Goal: Task Accomplishment & Management: Manage account settings

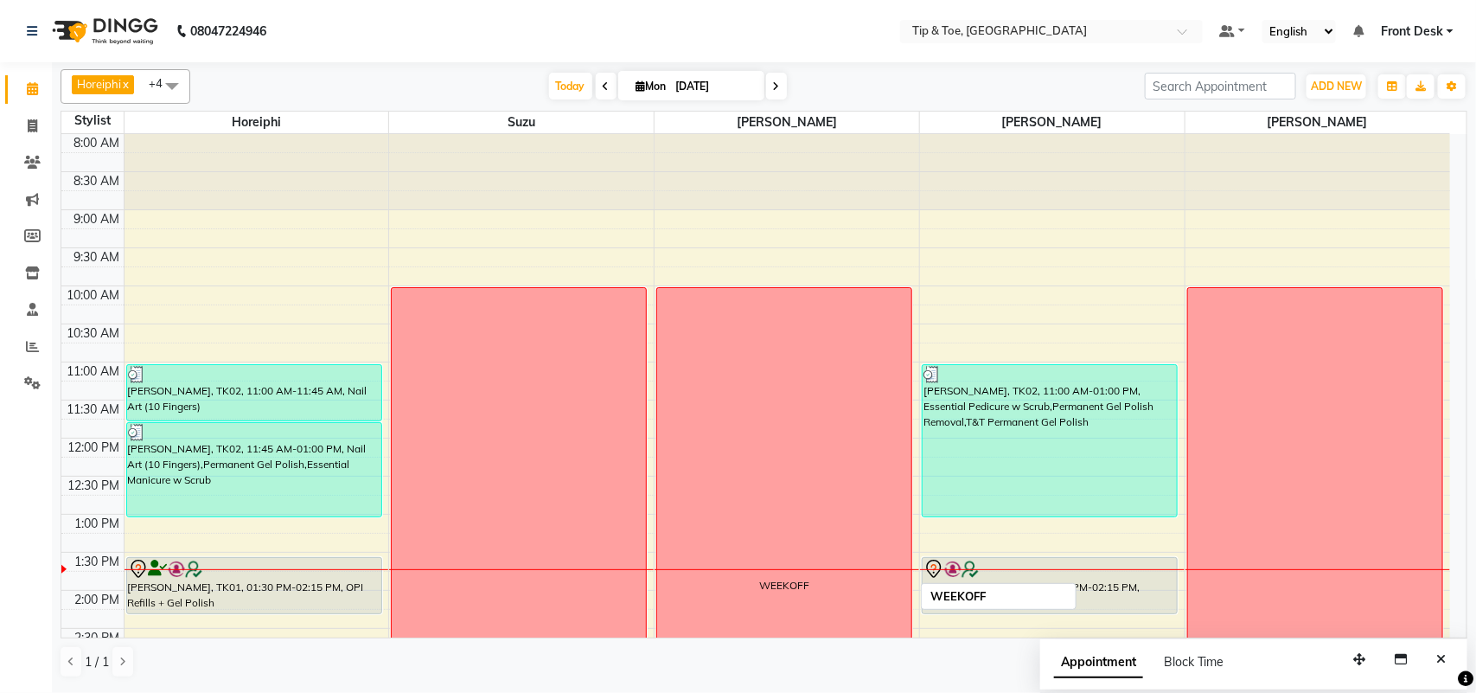
scroll to position [386, 0]
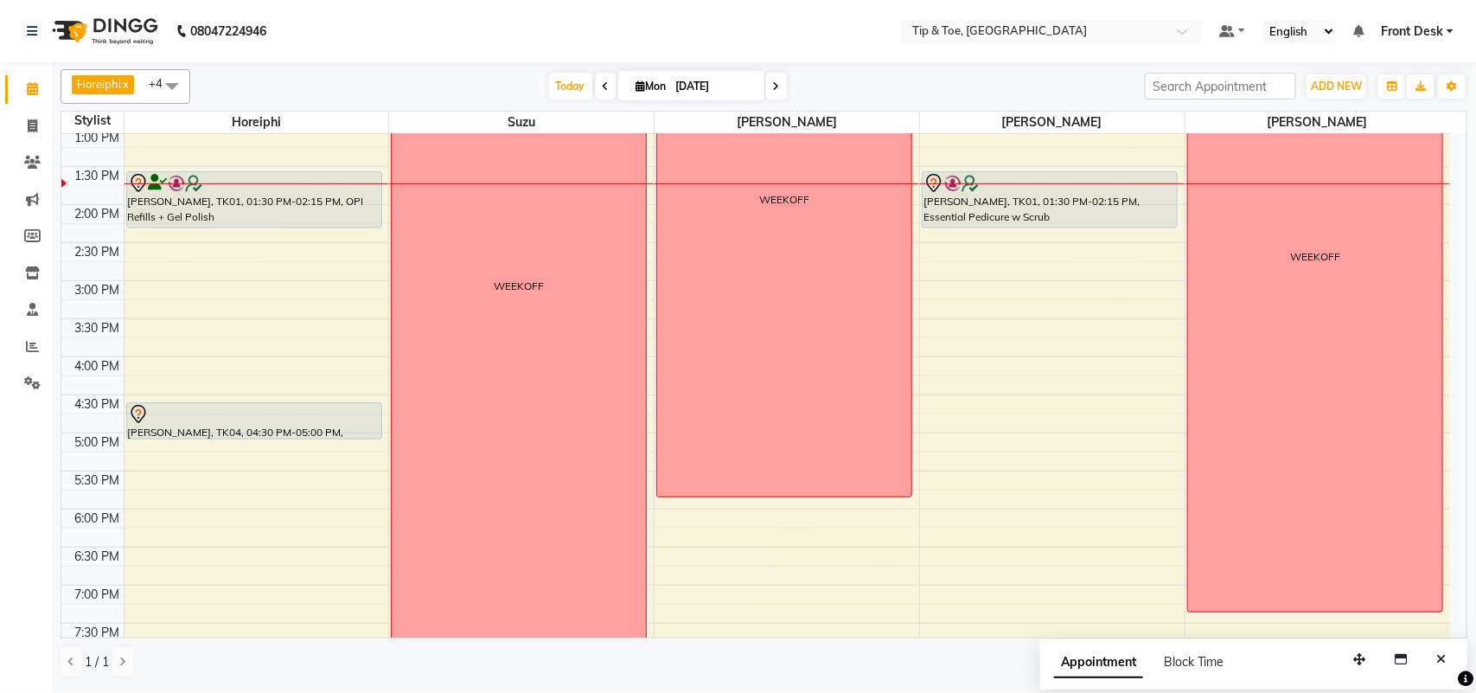
click at [696, 105] on div "Horeiphi x Suzu x [PERSON_NAME] x [PERSON_NAME] x +4 UnSelect All Horeiphi Suzu…" at bounding box center [764, 373] width 1407 height 623
click at [688, 88] on input "[DATE]" at bounding box center [714, 87] width 86 height 26
select select "9"
select select "2025"
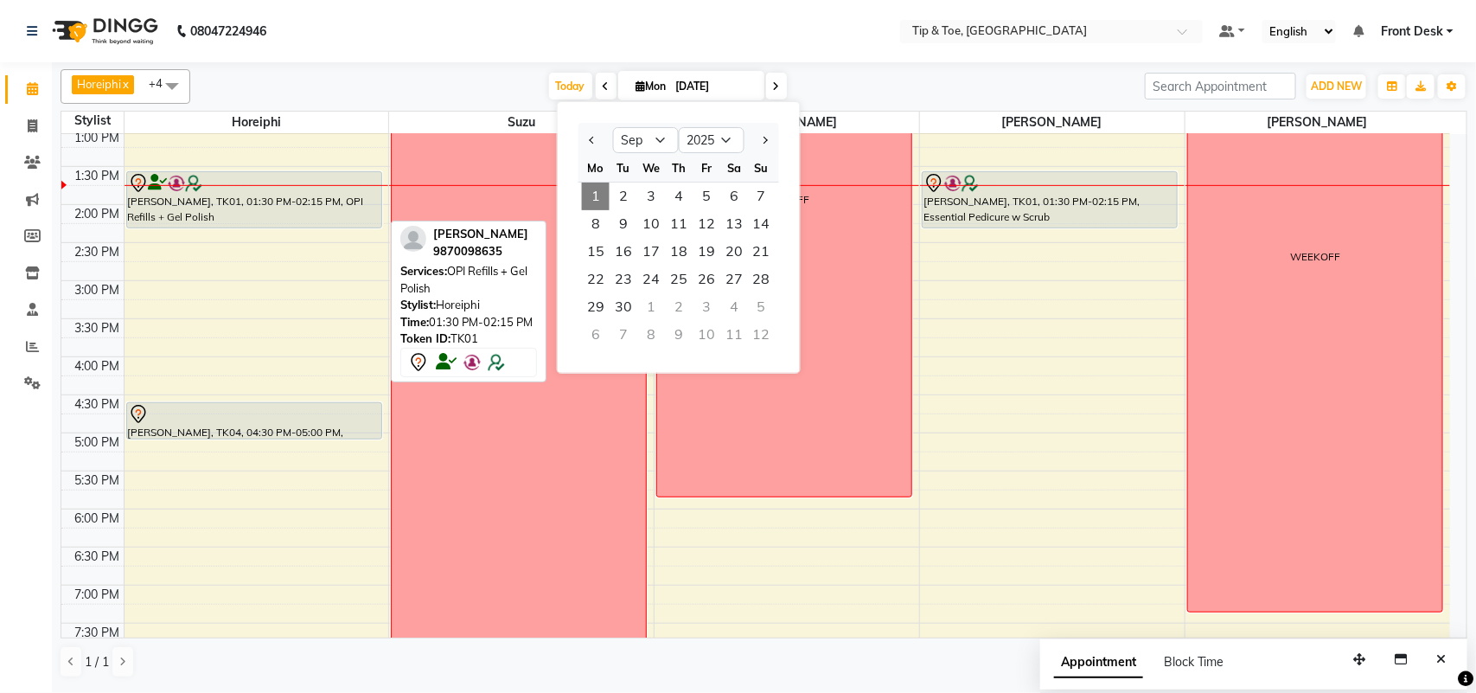
click at [310, 188] on div at bounding box center [254, 183] width 253 height 21
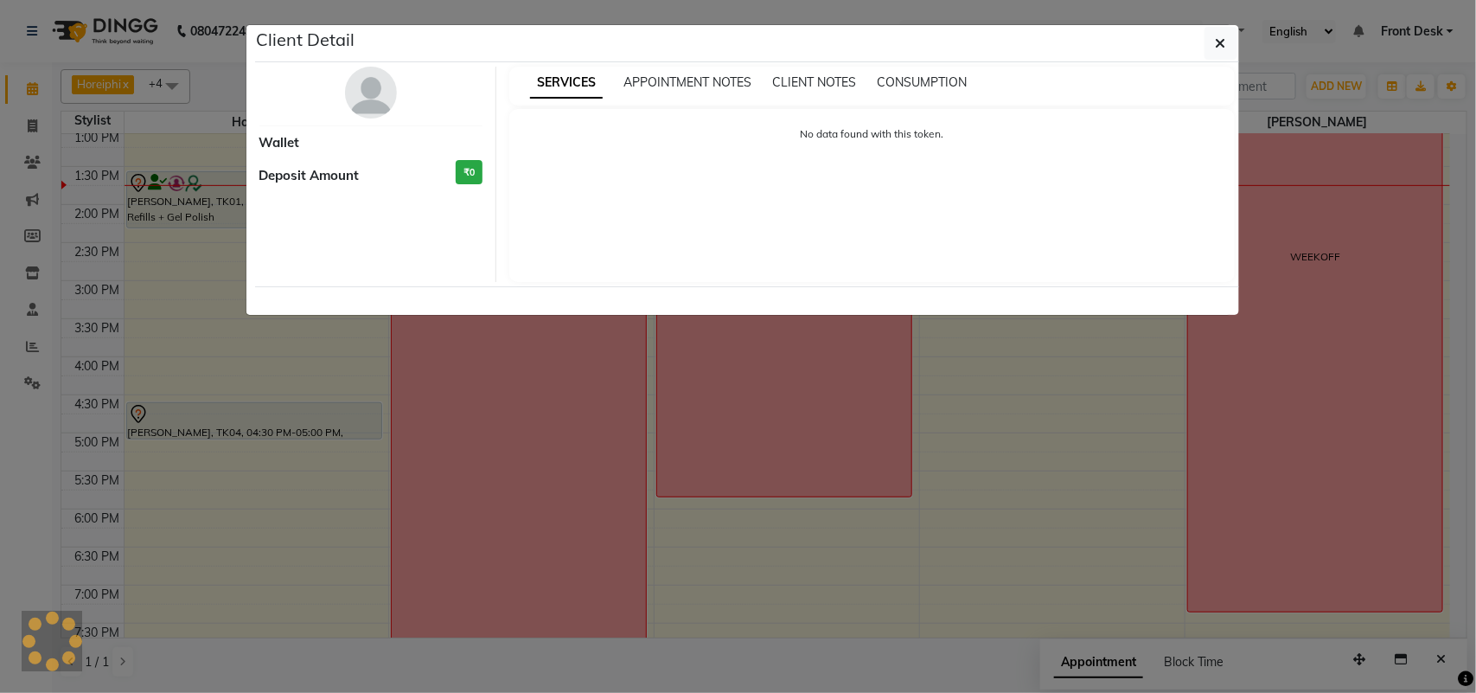
select select "7"
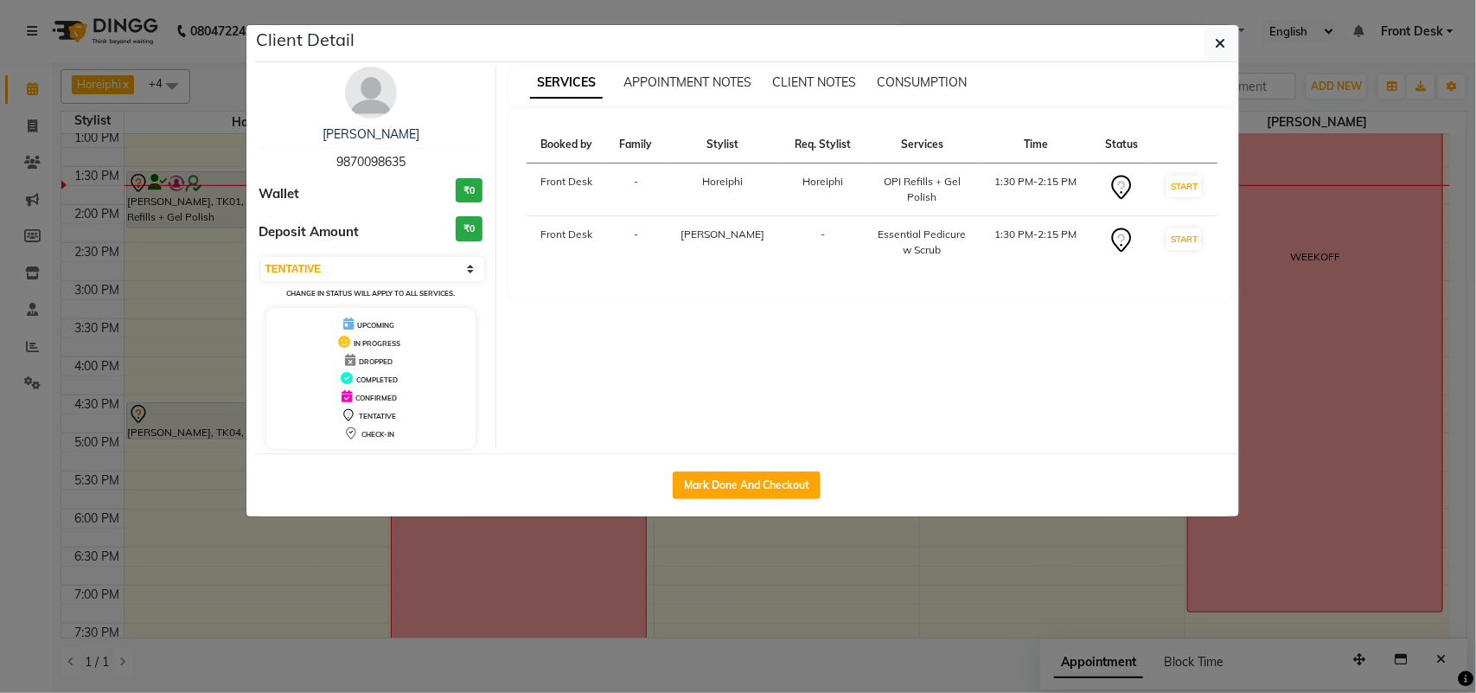
drag, startPoint x: 403, startPoint y: 160, endPoint x: 413, endPoint y: 157, distance: 10.9
click at [413, 157] on div "[PERSON_NAME] 9870098635" at bounding box center [371, 148] width 224 height 46
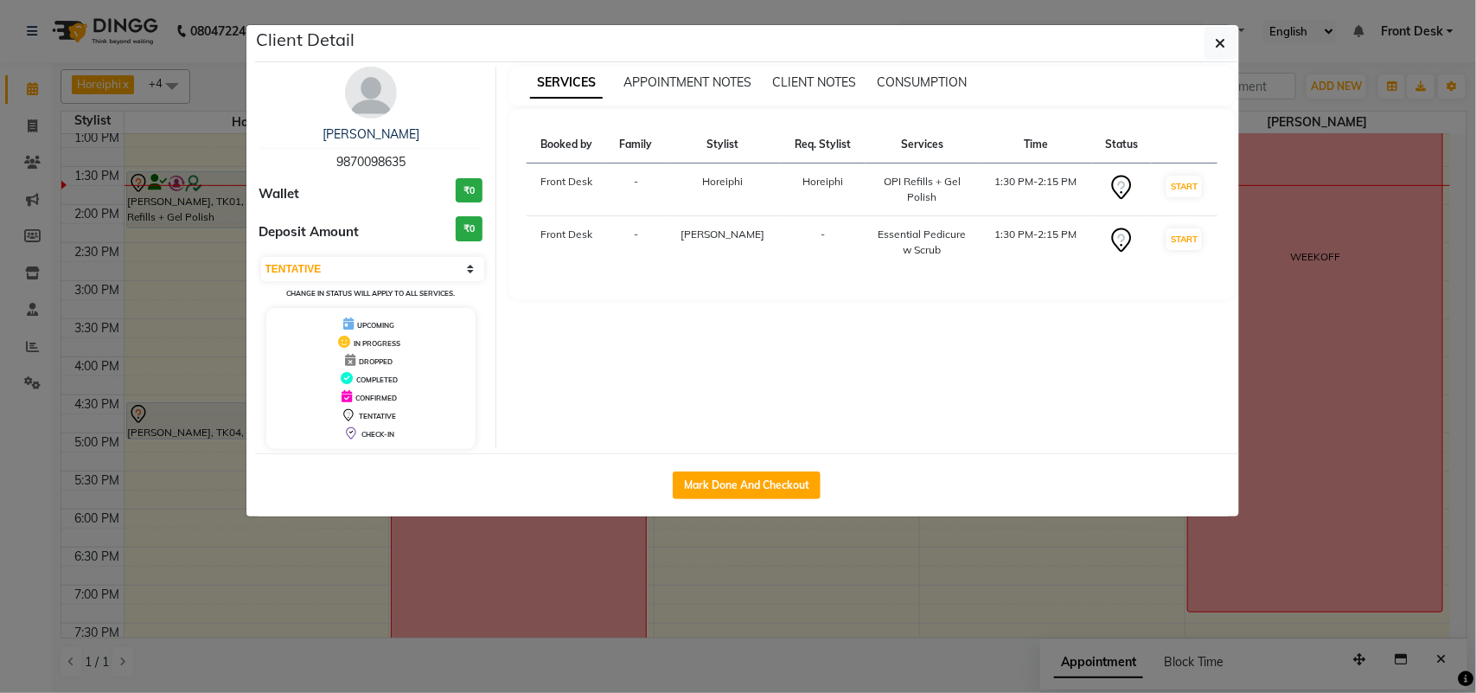
click at [413, 157] on div "[PERSON_NAME] 9870098635" at bounding box center [371, 148] width 224 height 46
click at [405, 157] on span "9870098635" at bounding box center [370, 162] width 69 height 16
click at [411, 160] on div "[PERSON_NAME] 9870098635" at bounding box center [371, 148] width 224 height 46
drag, startPoint x: 407, startPoint y: 160, endPoint x: 317, endPoint y: 157, distance: 89.1
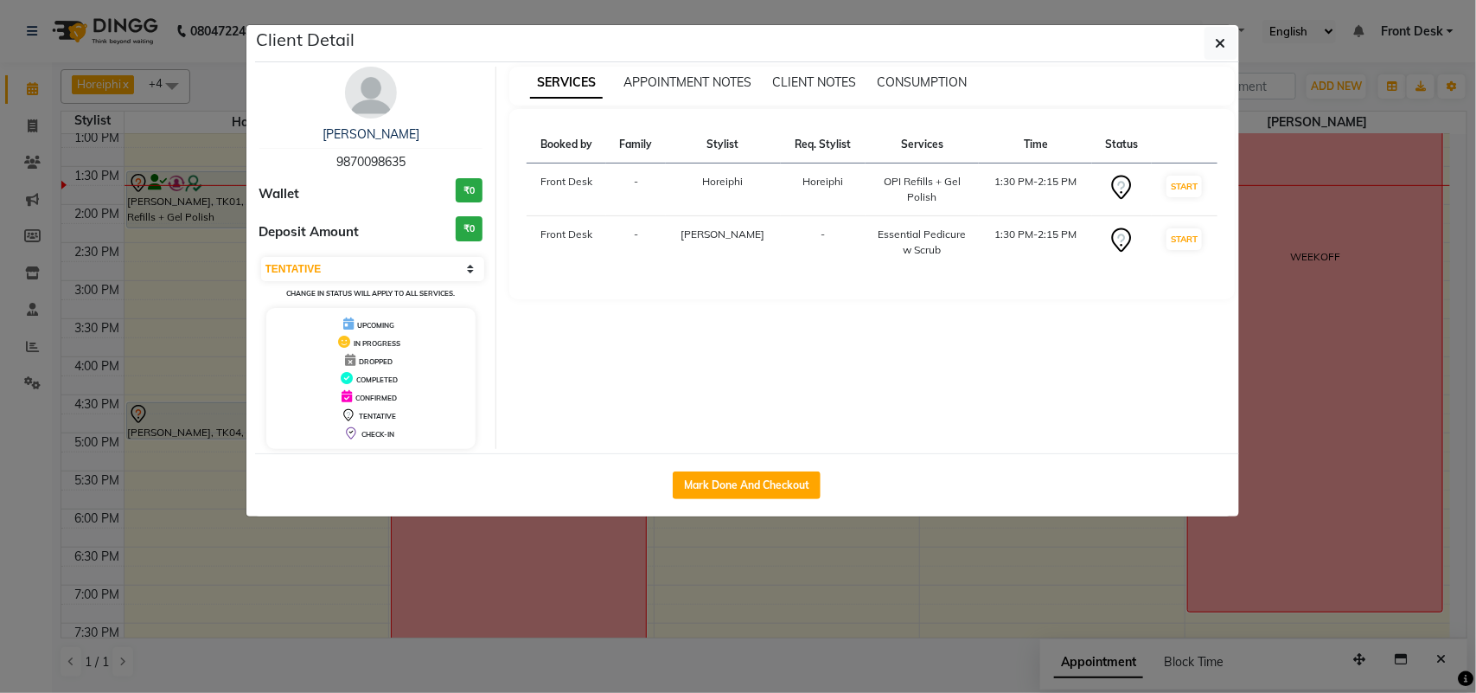
click at [317, 157] on div "[PERSON_NAME] 9870098635" at bounding box center [371, 148] width 224 height 46
copy span "9870098635"
click at [1216, 41] on icon "button" at bounding box center [1221, 43] width 10 height 14
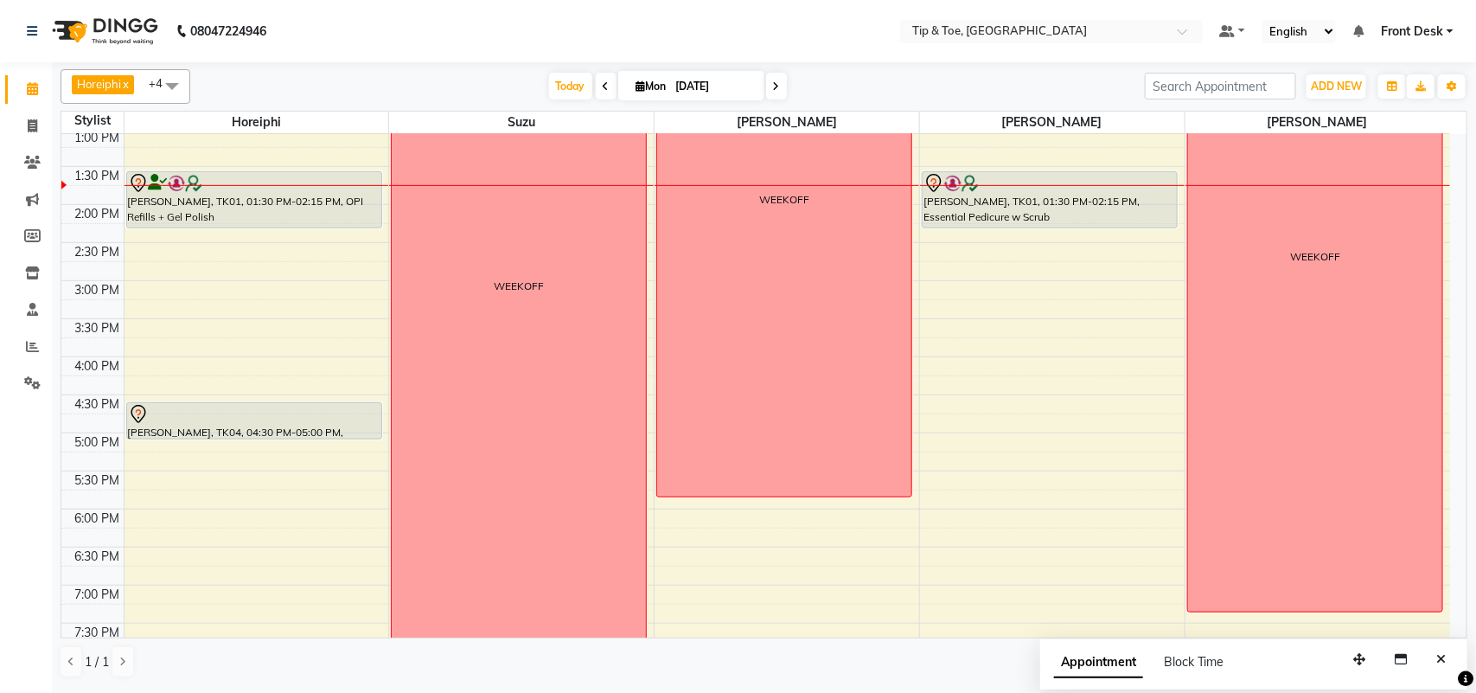
click at [722, 88] on input "[DATE]" at bounding box center [714, 87] width 86 height 26
select select "9"
select select "2025"
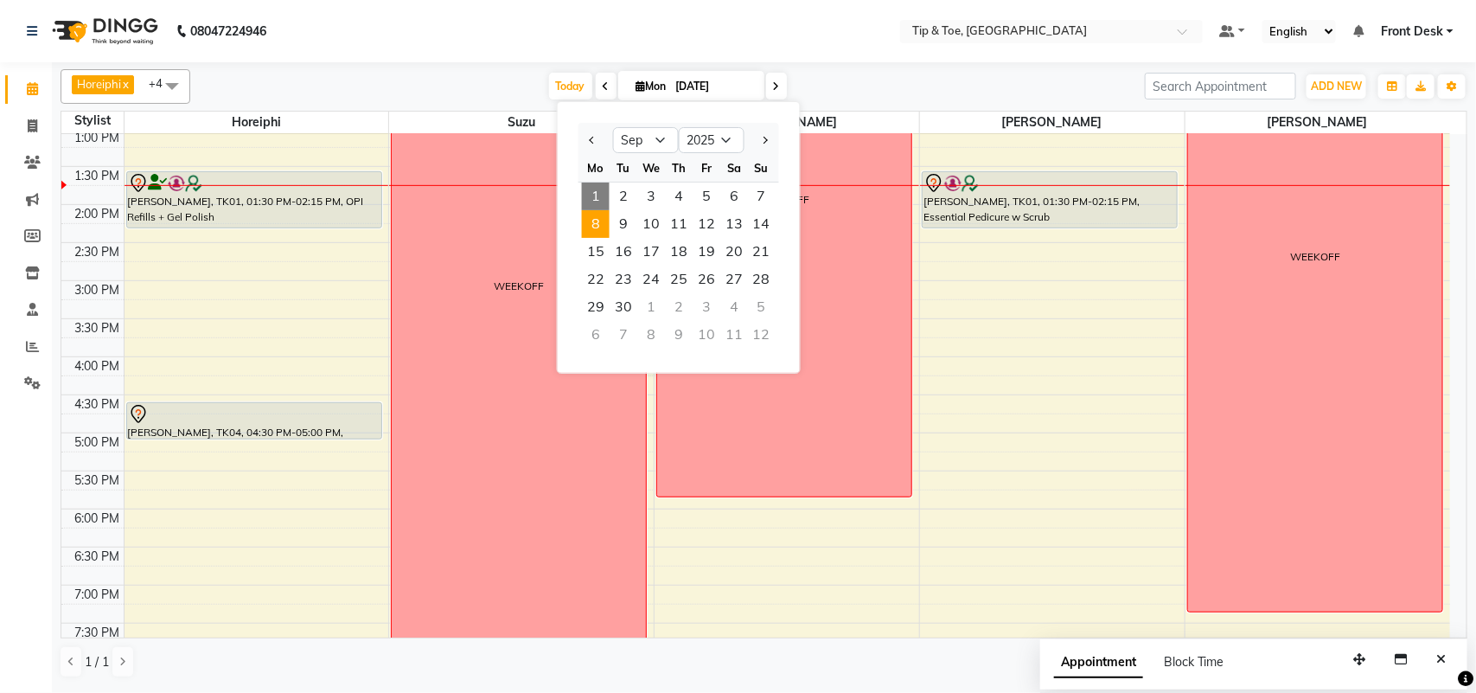
click at [603, 217] on span "8" at bounding box center [596, 224] width 28 height 28
type input "[DATE]"
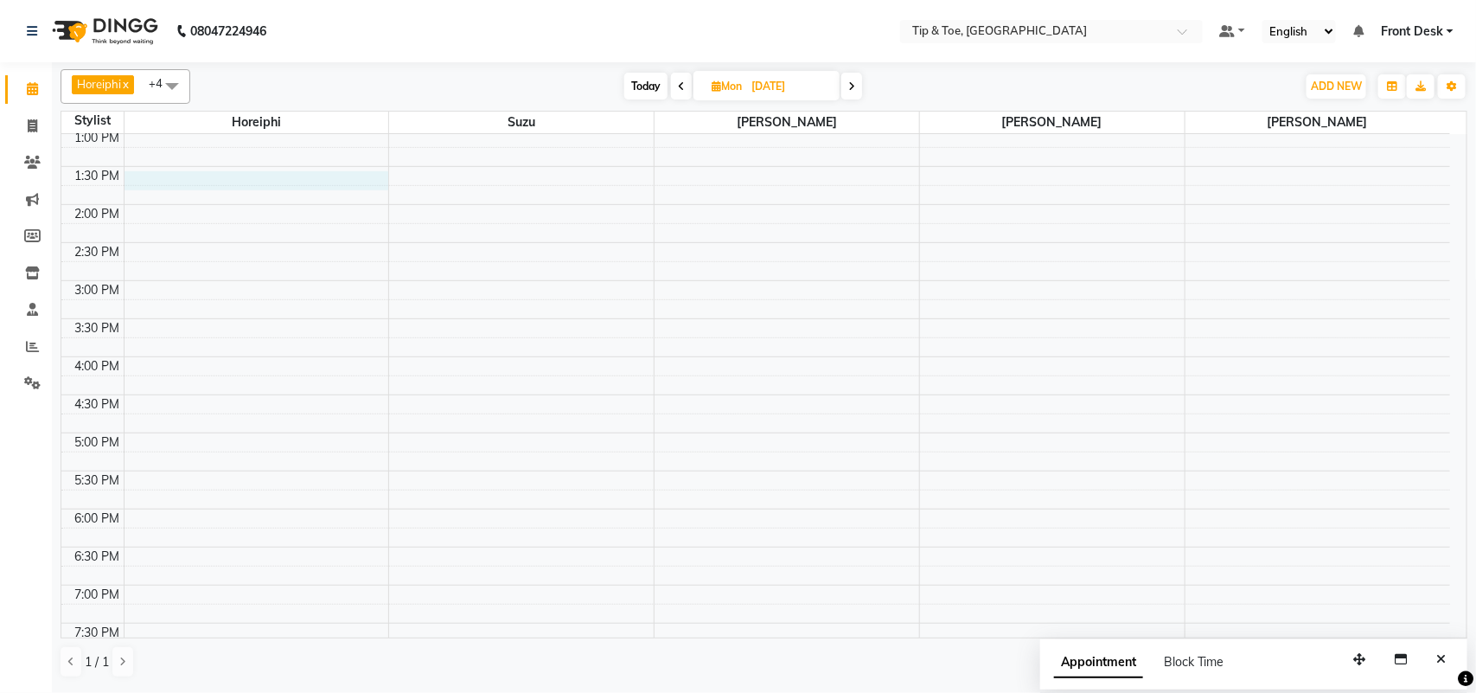
click at [251, 173] on div "8:00 AM 8:30 AM 9:00 AM 9:30 AM 10:00 AM 10:30 AM 11:00 AM 11:30 AM 12:00 PM 12…" at bounding box center [755, 242] width 1389 height 989
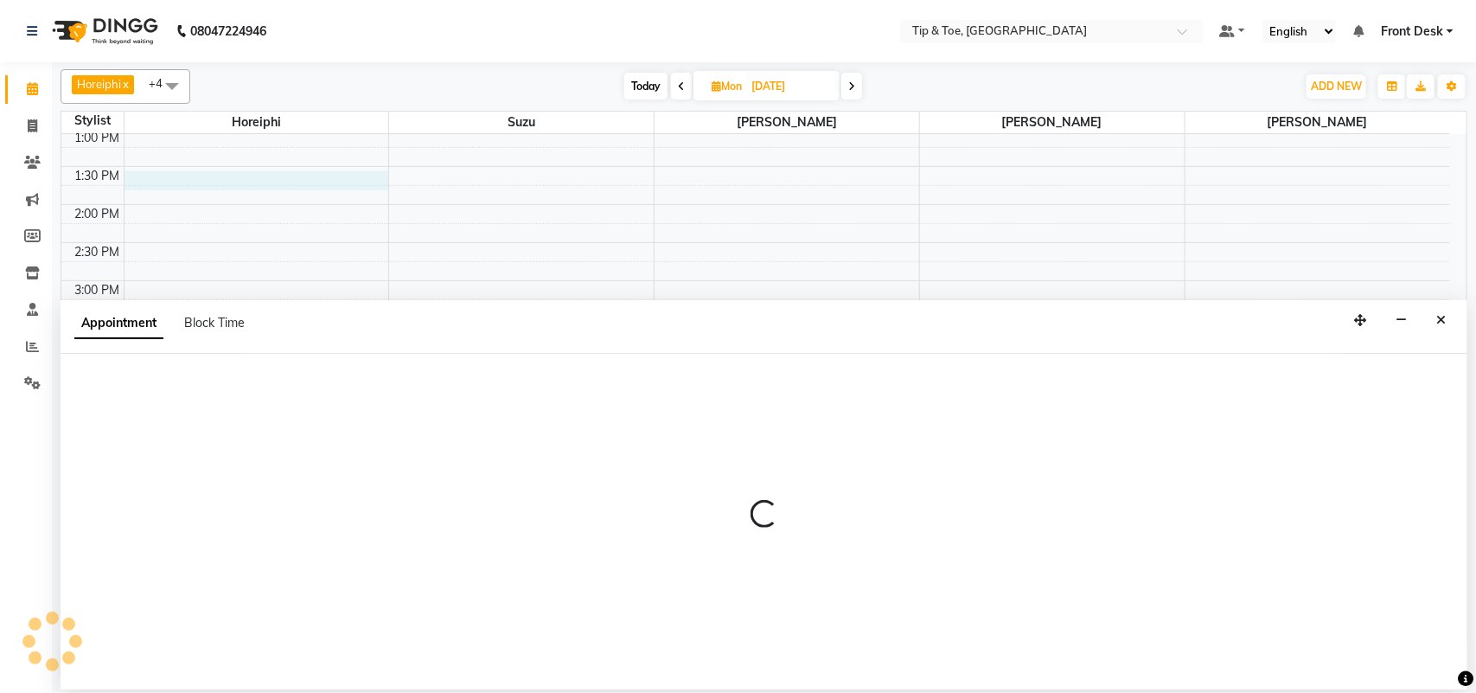
select select "38767"
select select "810"
select select "tentative"
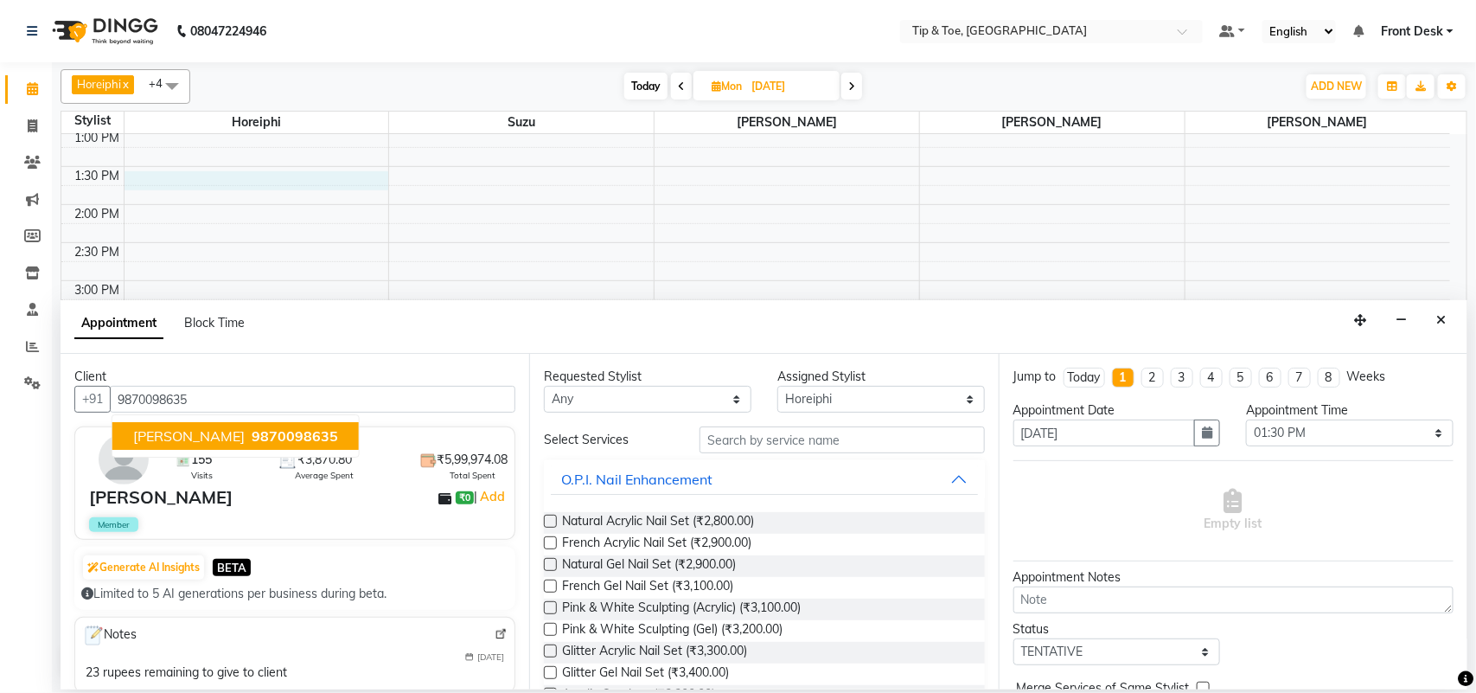
type input "9870098635"
click at [668, 396] on select "Any [PERSON_NAME] Horeiphi [PERSON_NAME]" at bounding box center [648, 399] width 208 height 27
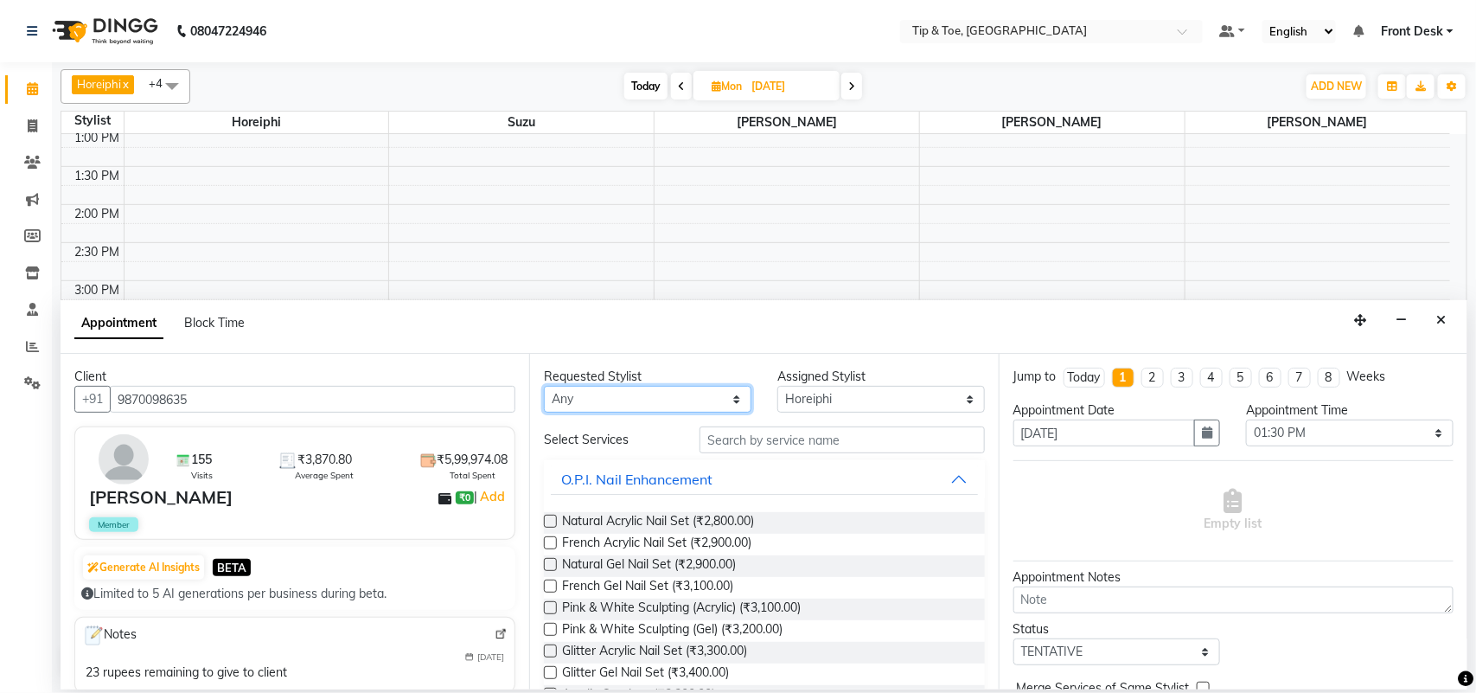
select select "38767"
click at [544, 387] on select "Any [PERSON_NAME] Horeiphi [PERSON_NAME]" at bounding box center [648, 399] width 208 height 27
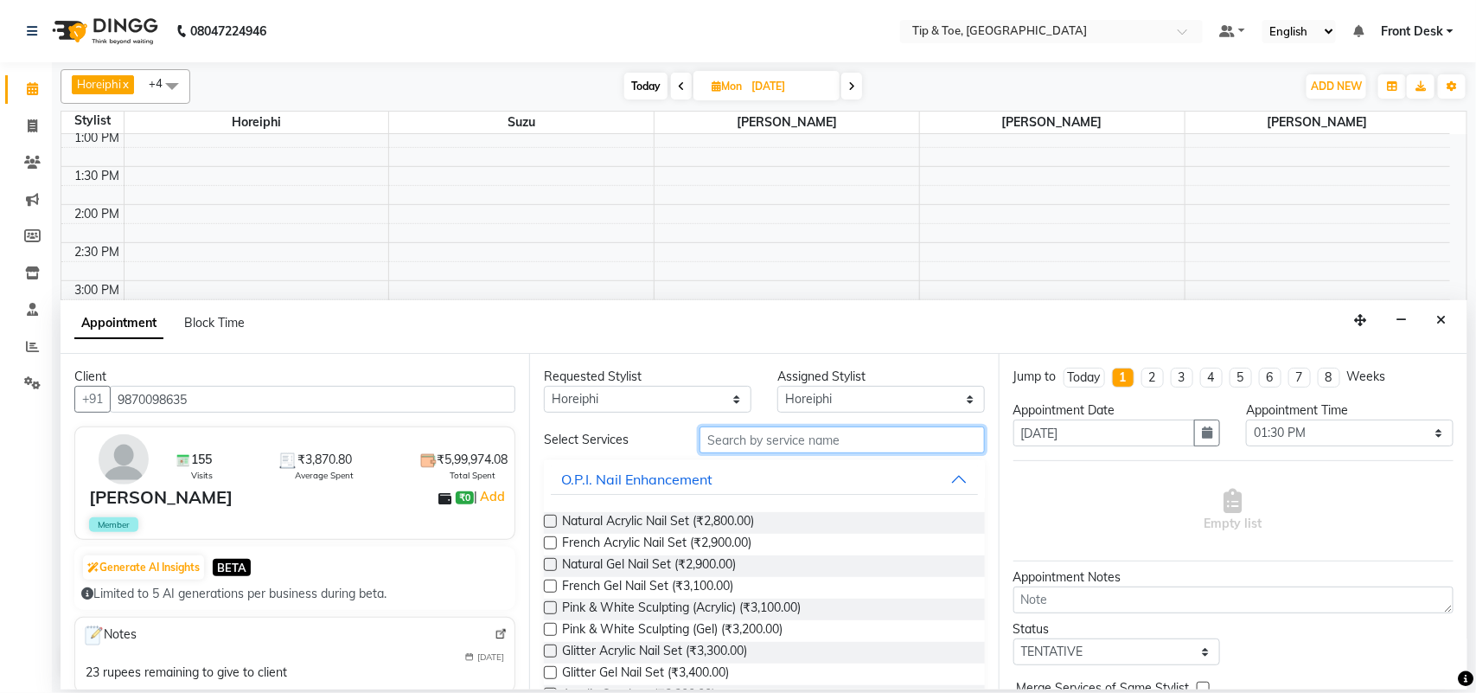
click at [758, 438] on input "text" at bounding box center [842, 439] width 285 height 27
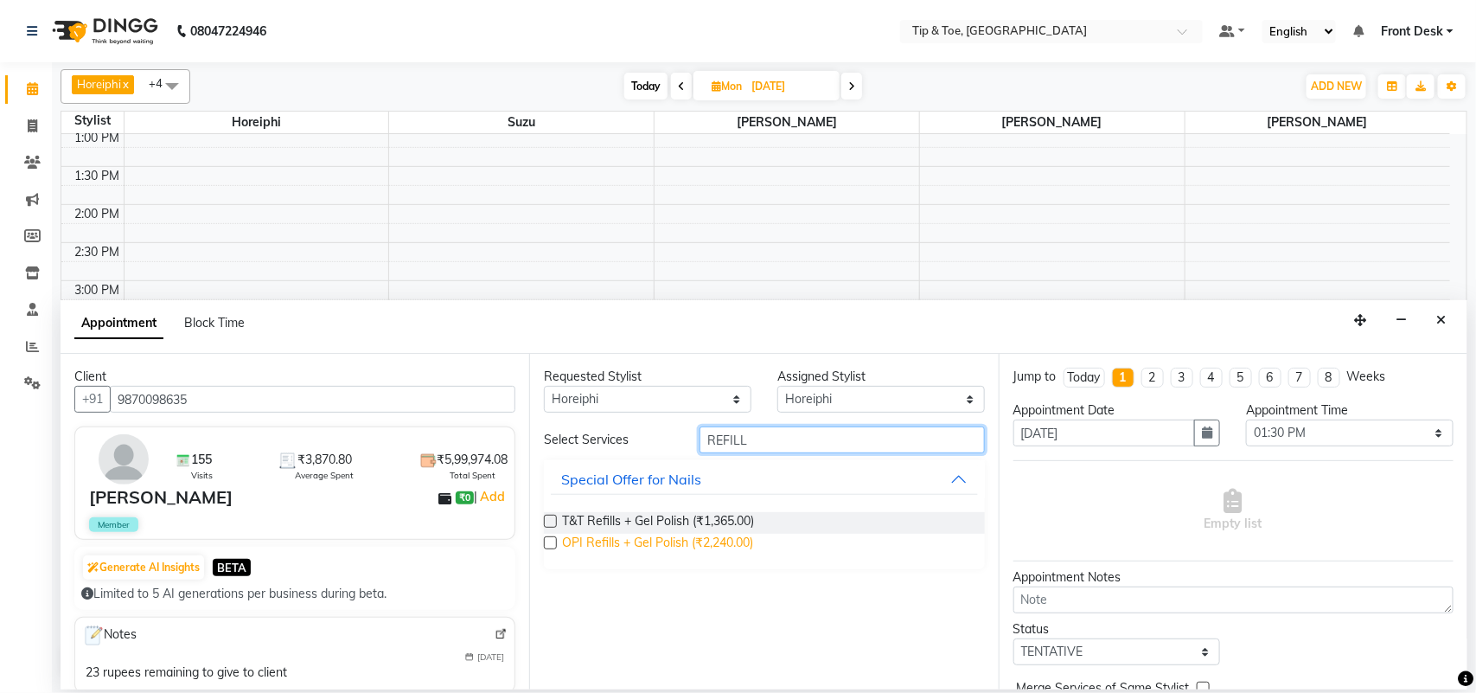
type input "REFILL"
click at [675, 535] on span "OPI Refills + Gel Polish (₹2,240.00)" at bounding box center [657, 545] width 191 height 22
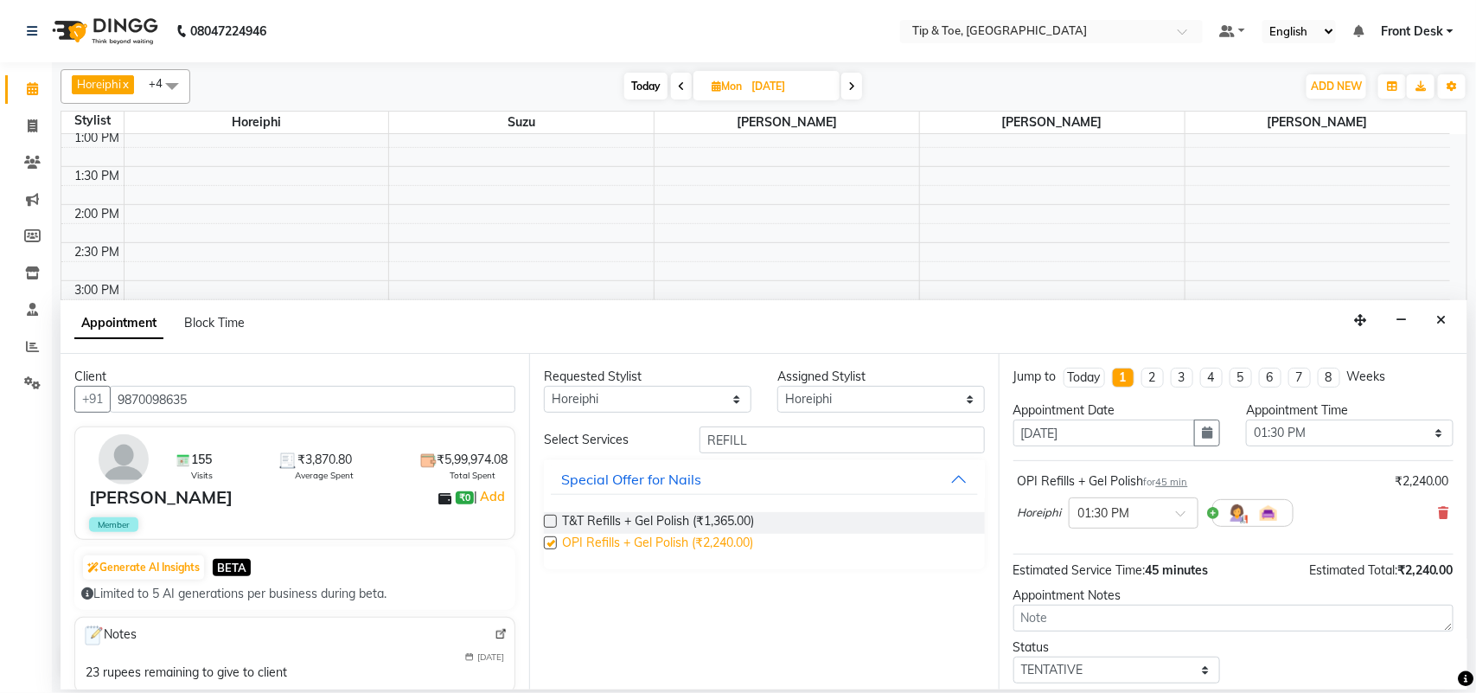
checkbox input "false"
click at [878, 404] on select "Select [PERSON_NAME] Horeiphi [PERSON_NAME]" at bounding box center [882, 399] width 208 height 27
select select "68701"
click at [778, 387] on select "Select [PERSON_NAME] Horeiphi [PERSON_NAME]" at bounding box center [882, 399] width 208 height 27
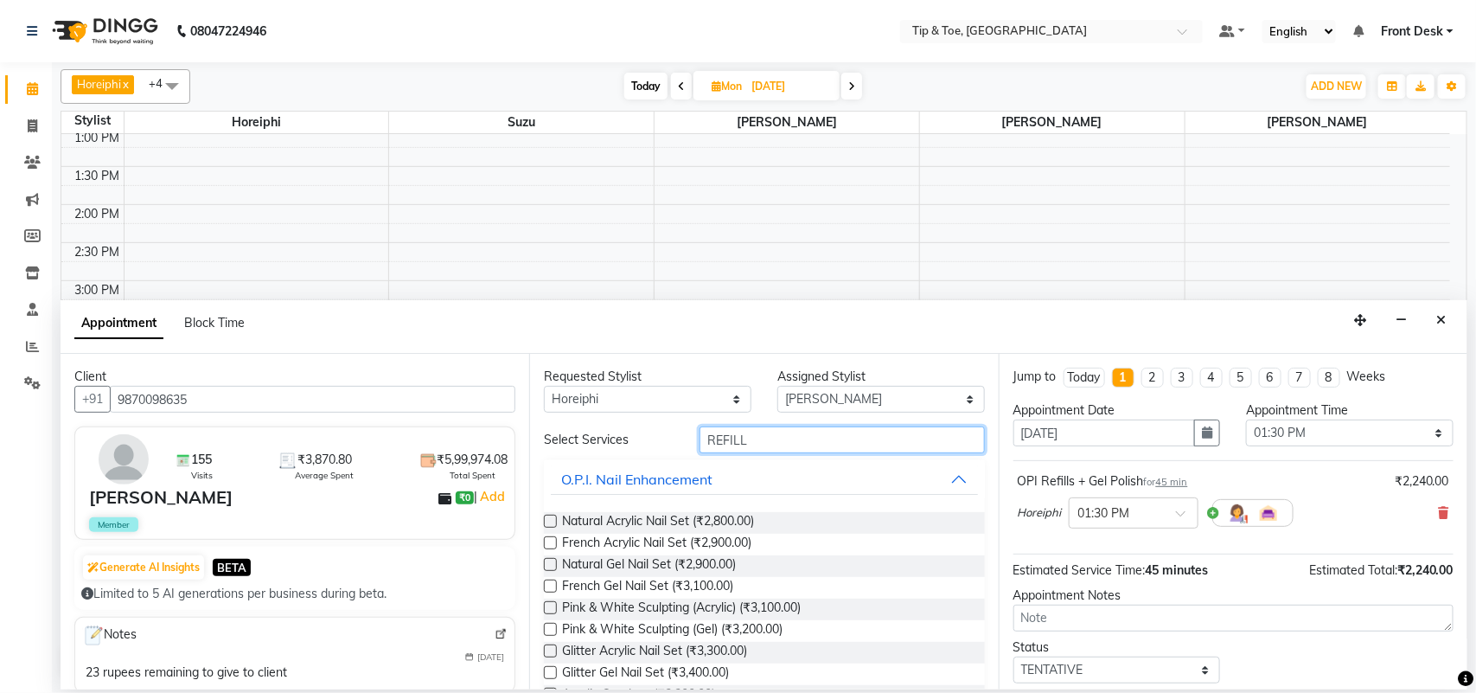
click at [774, 439] on input "REFILL" at bounding box center [842, 439] width 285 height 27
type input "R"
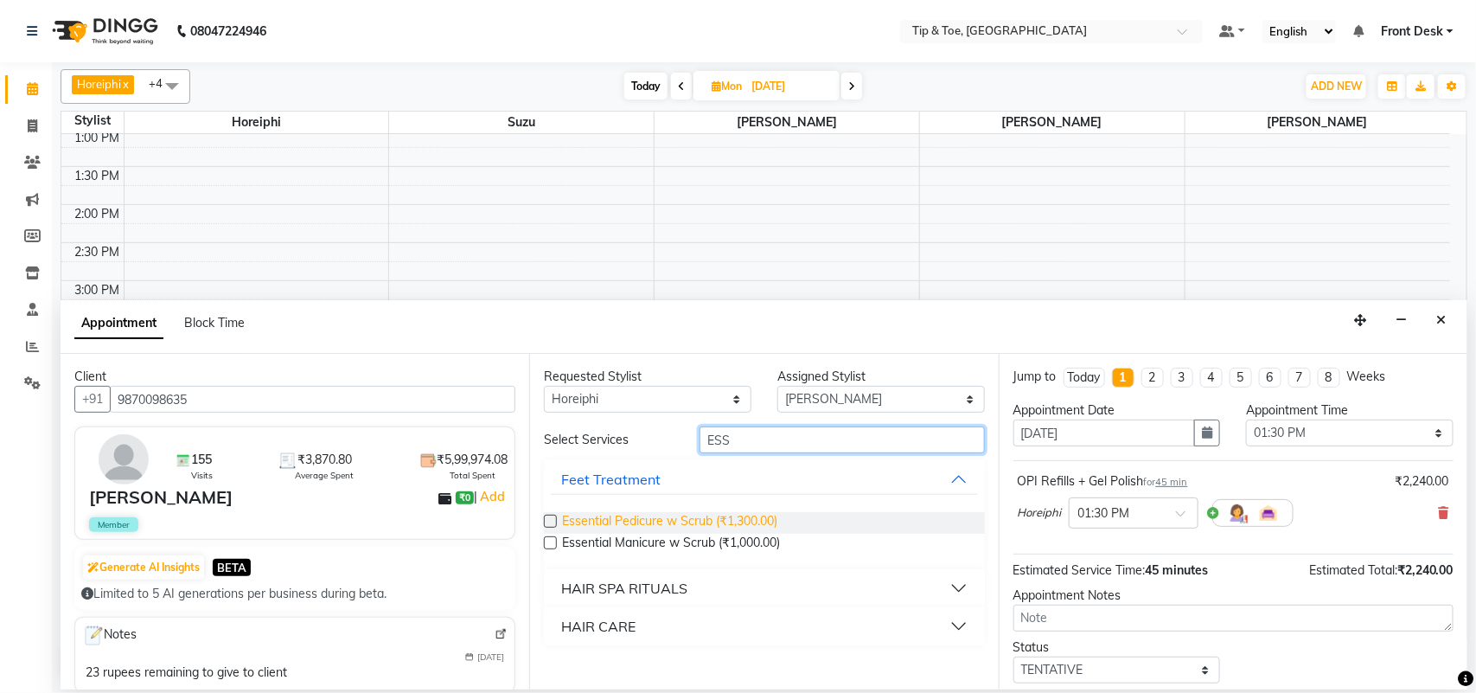
type input "ESS"
click at [706, 520] on span "Essential Pedicure w Scrub (₹1,300.00)" at bounding box center [669, 523] width 215 height 22
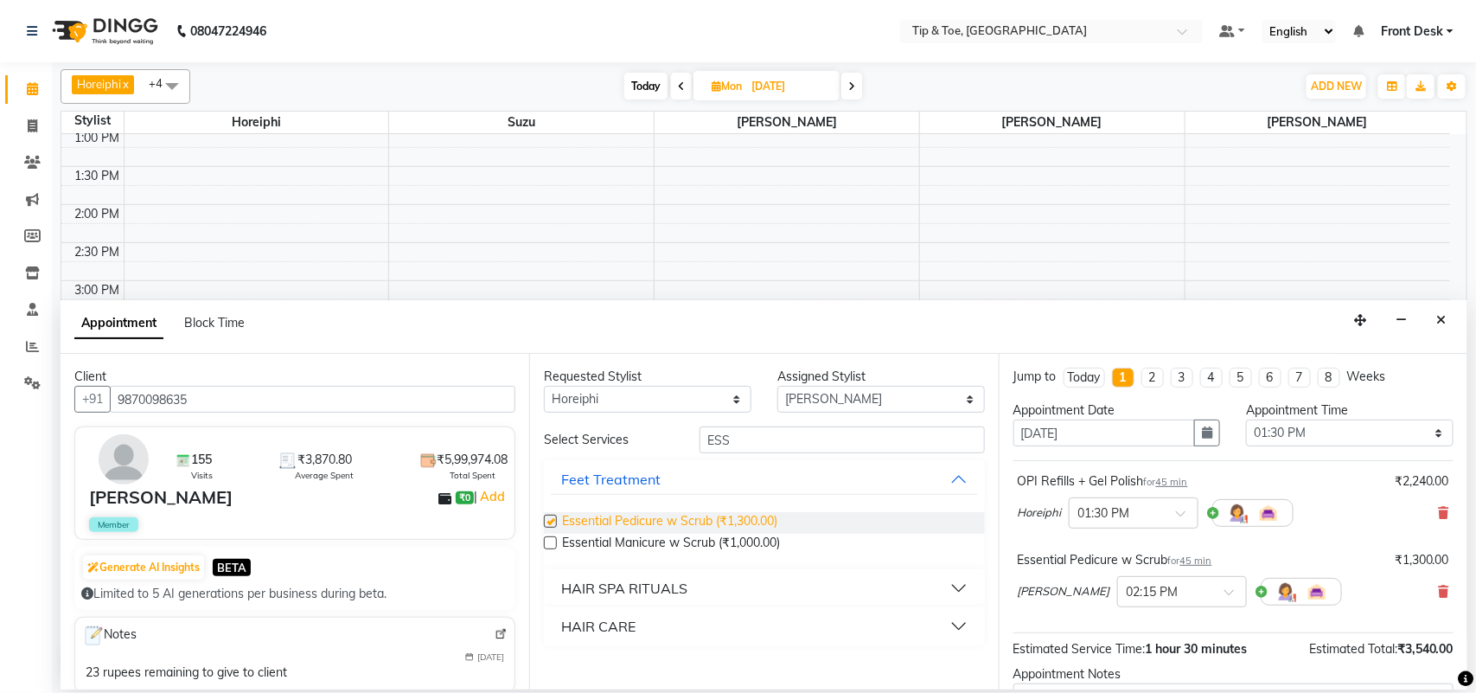
checkbox input "false"
click at [1225, 591] on span at bounding box center [1236, 597] width 22 height 18
click at [1118, 649] on div "01:30 PM" at bounding box center [1182, 658] width 128 height 32
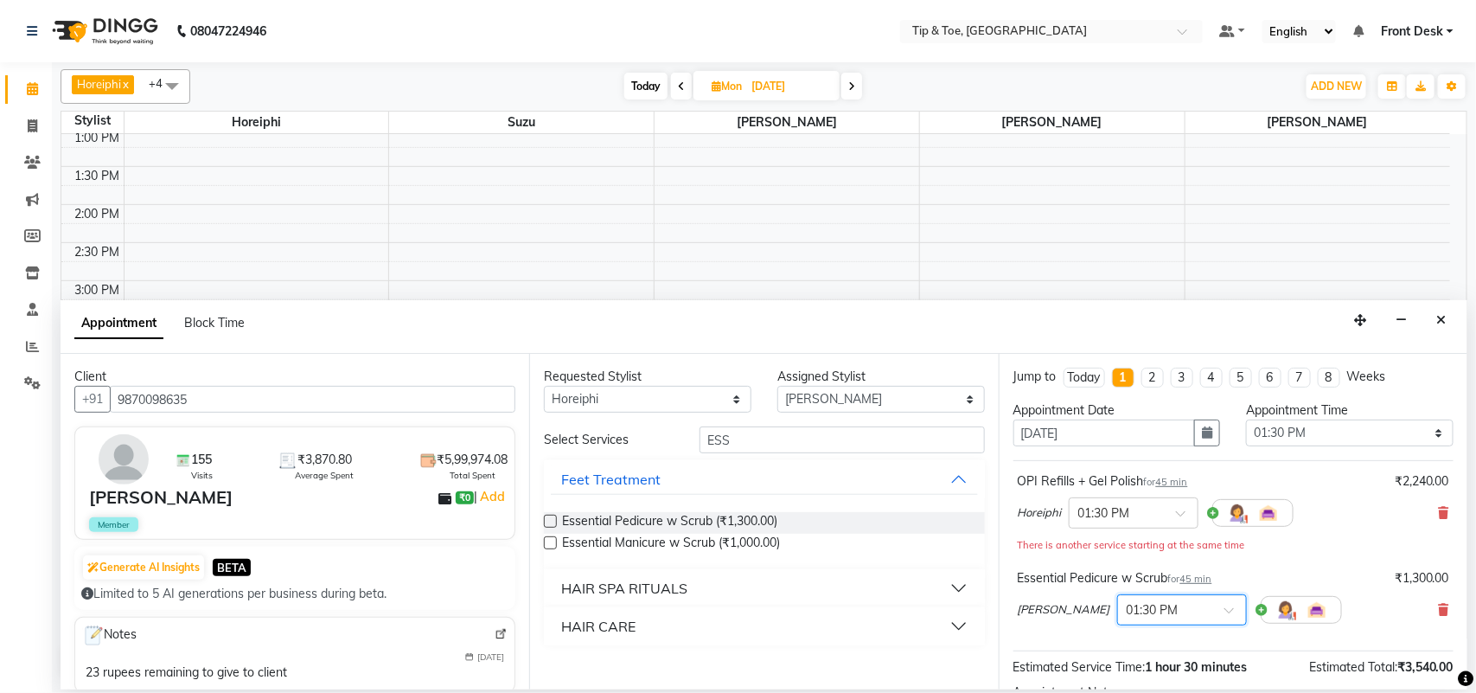
click at [1335, 637] on div "Essential Pedicure w Scrub for 45 min ₹1,300.00 [PERSON_NAME] × 01:30 PM" at bounding box center [1234, 601] width 440 height 72
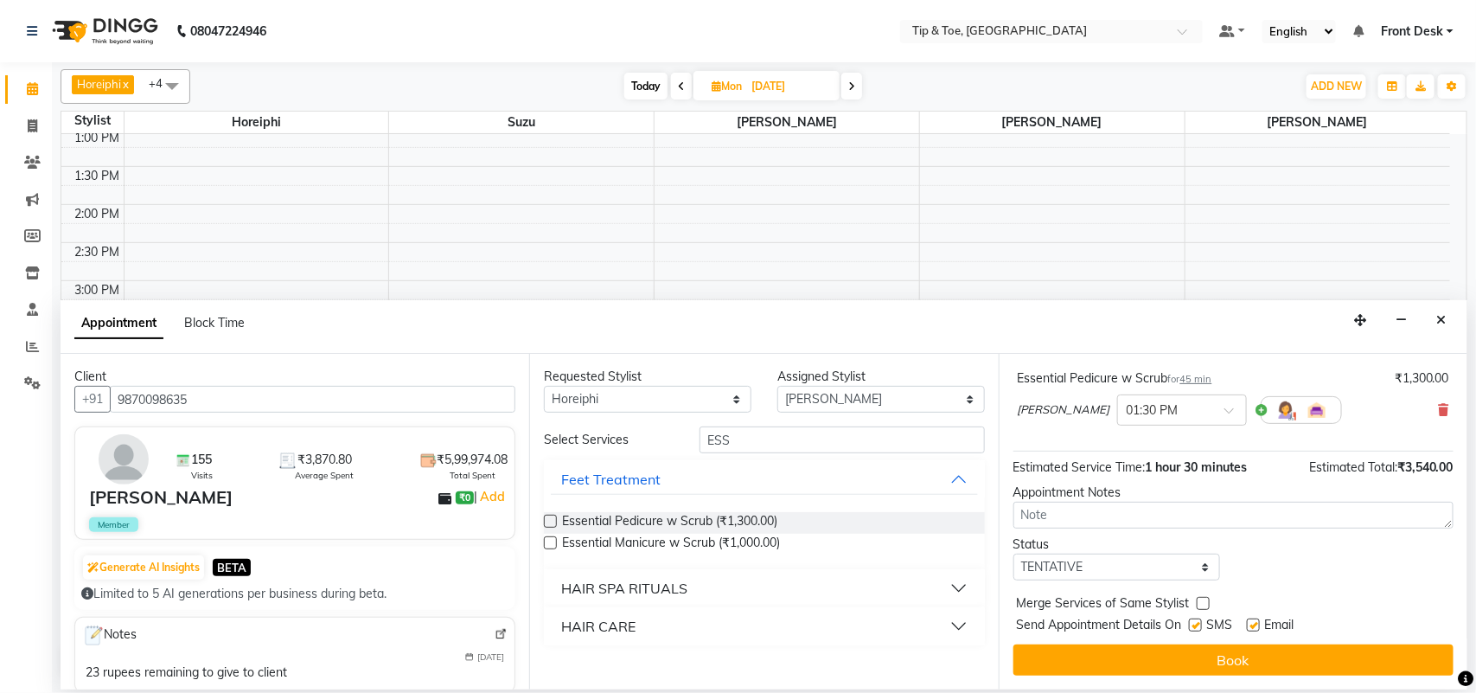
scroll to position [202, 0]
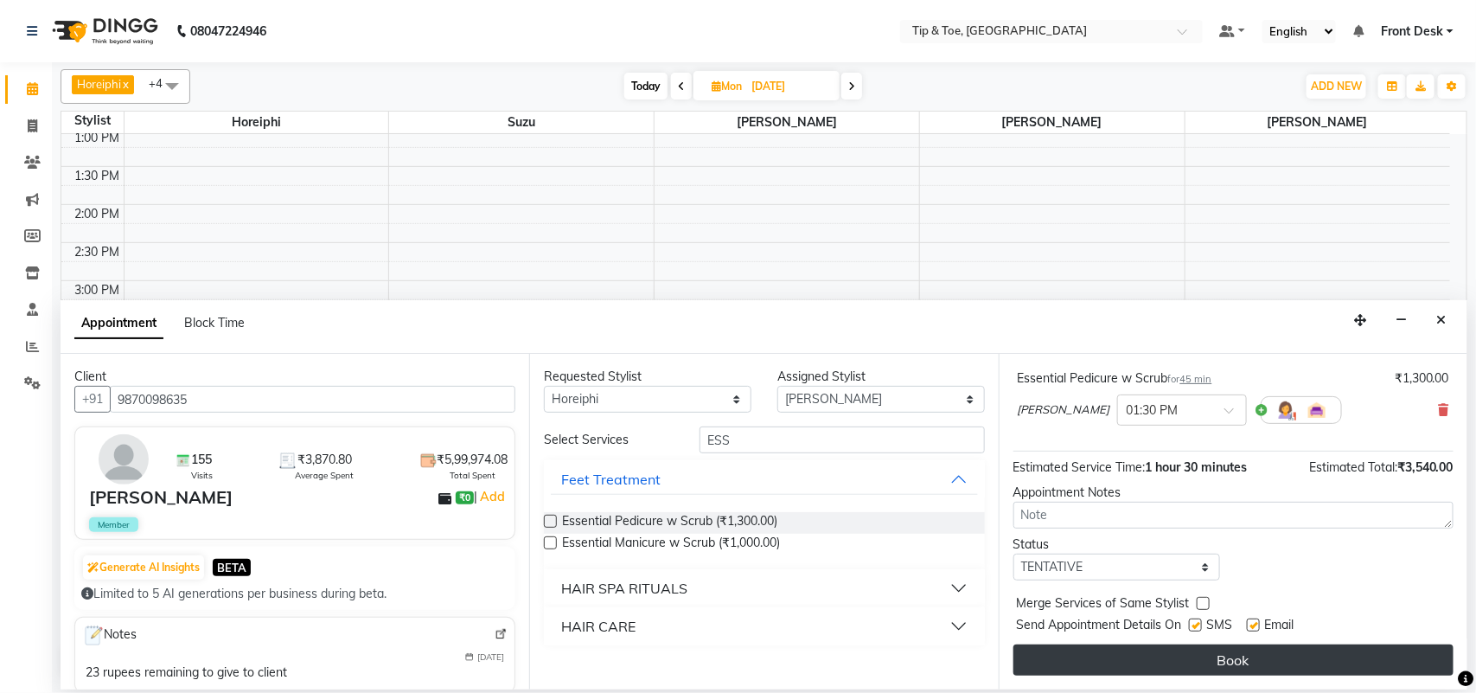
click at [1322, 668] on button "Book" at bounding box center [1234, 659] width 440 height 31
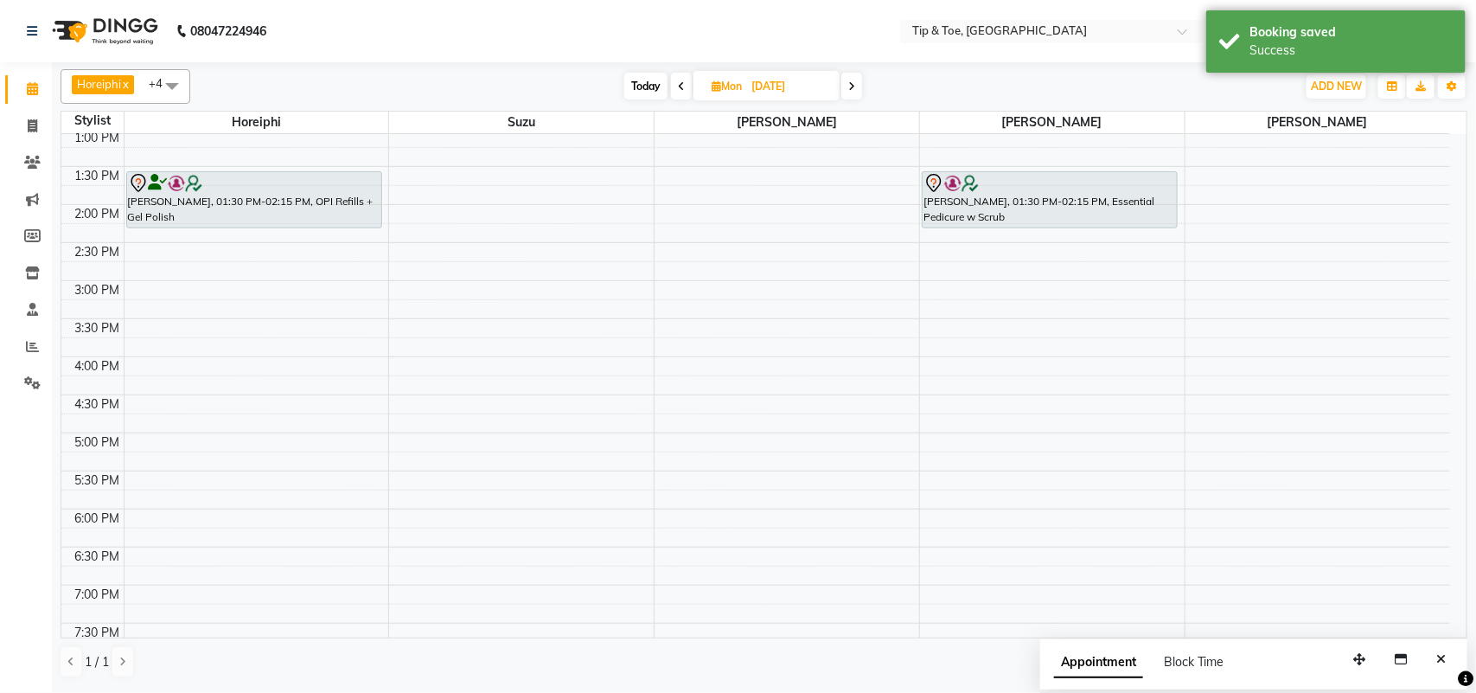
click at [638, 88] on span "Today" at bounding box center [645, 86] width 43 height 27
type input "[DATE]"
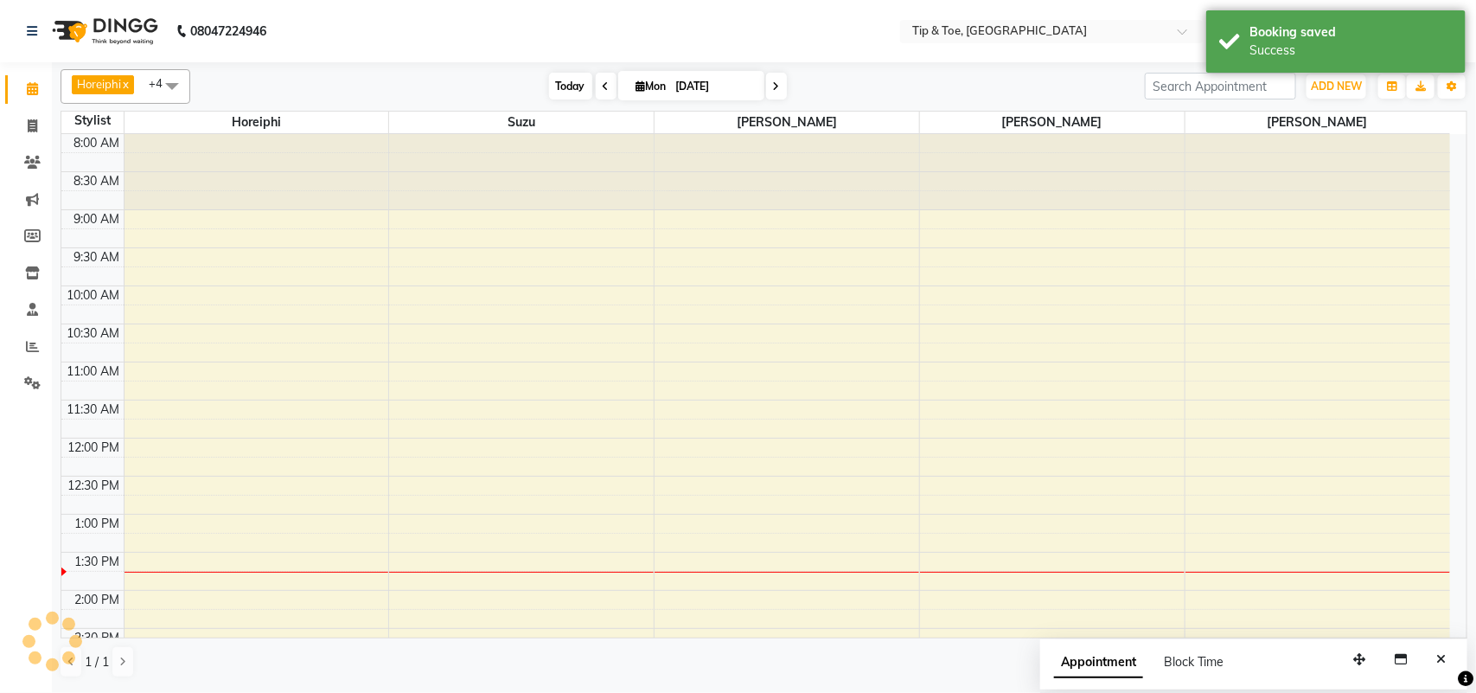
scroll to position [386, 0]
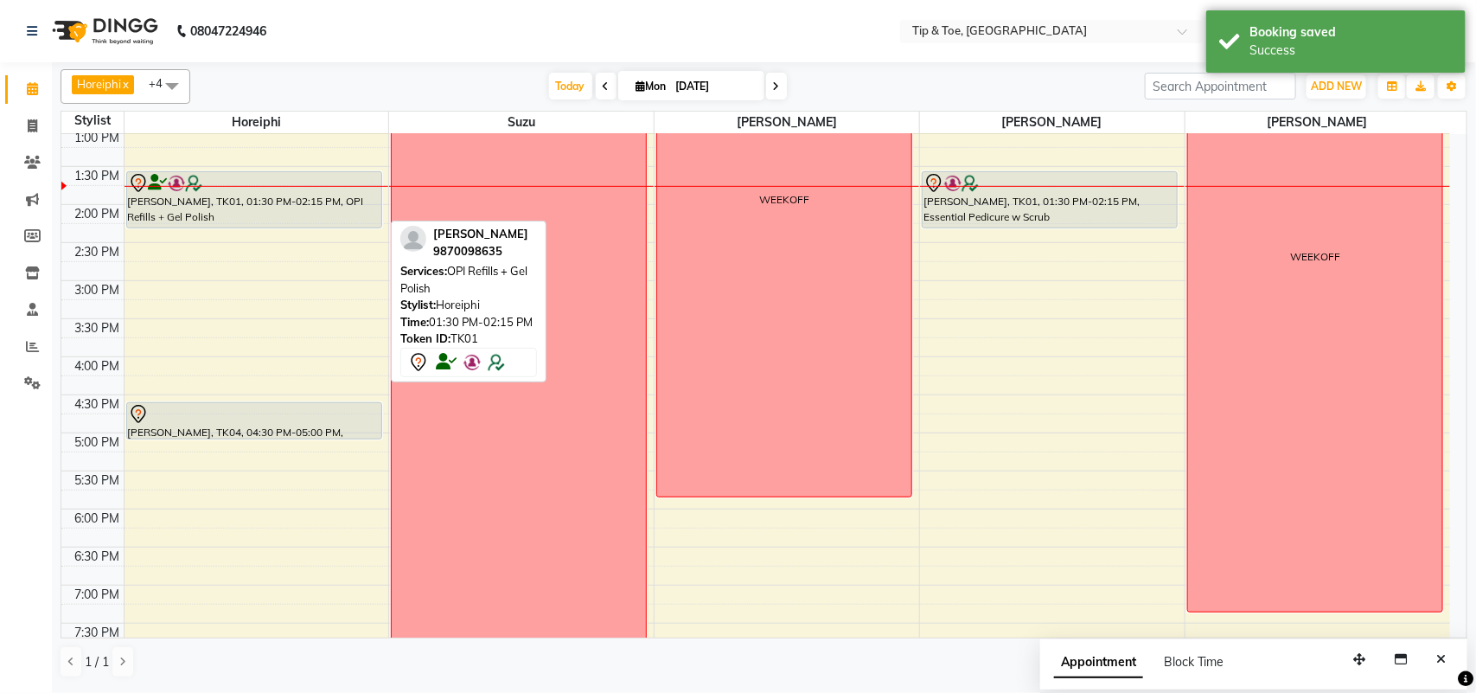
click at [273, 215] on div "[PERSON_NAME], TK01, 01:30 PM-02:15 PM, OPI Refills + Gel Polish" at bounding box center [254, 199] width 254 height 55
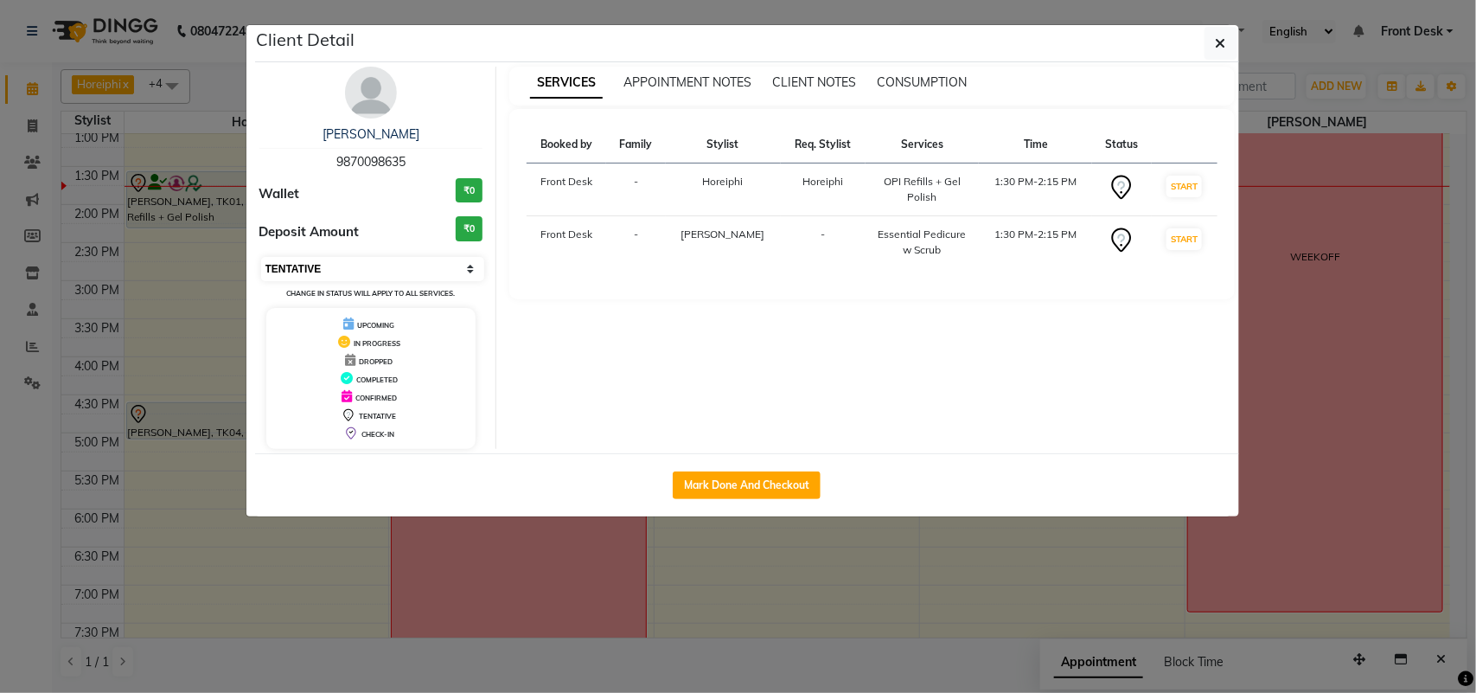
click at [350, 268] on select "Select IN SERVICE CONFIRMED TENTATIVE CHECK IN MARK DONE DROPPED UPCOMING" at bounding box center [373, 269] width 224 height 24
select select "2"
click at [261, 257] on select "Select IN SERVICE CONFIRMED TENTATIVE CHECK IN MARK DONE DROPPED UPCOMING" at bounding box center [373, 269] width 224 height 24
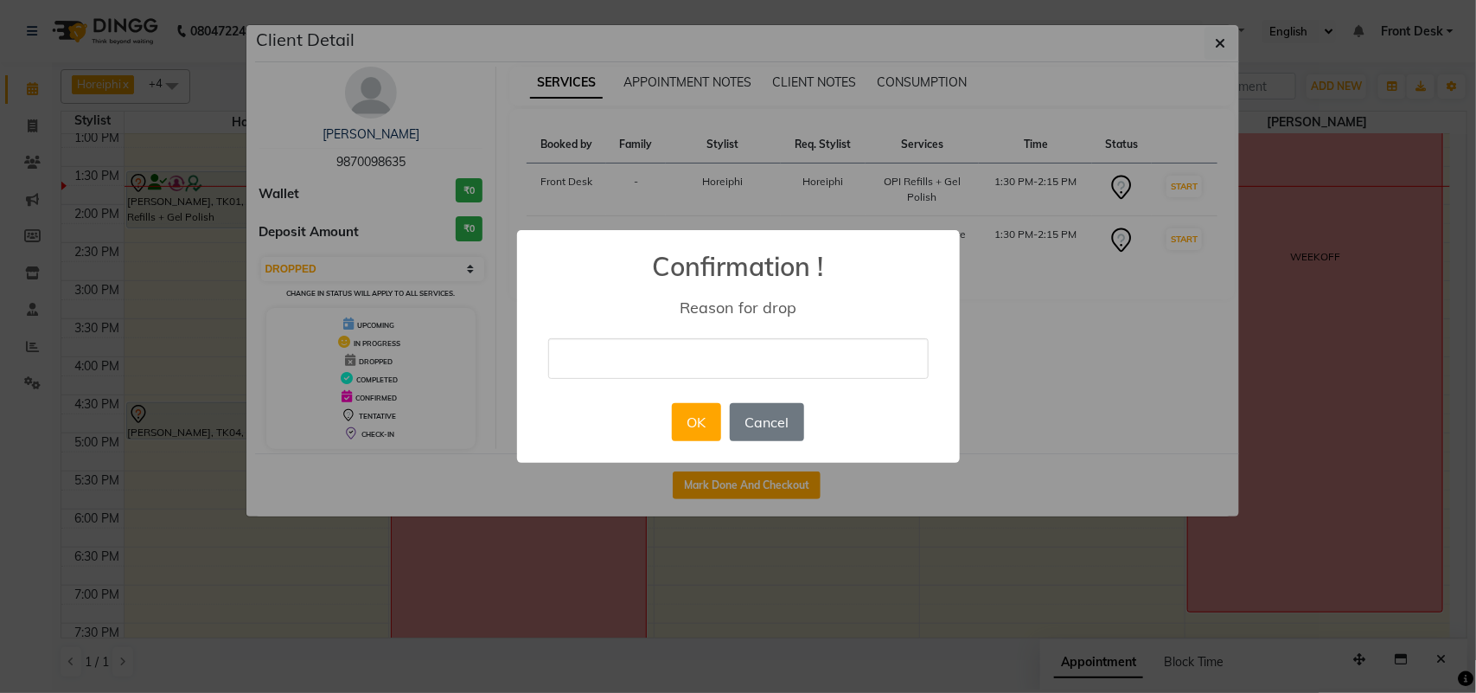
click at [662, 361] on input "text" at bounding box center [738, 358] width 381 height 41
type input "c"
click at [699, 424] on button "OK" at bounding box center [696, 422] width 49 height 38
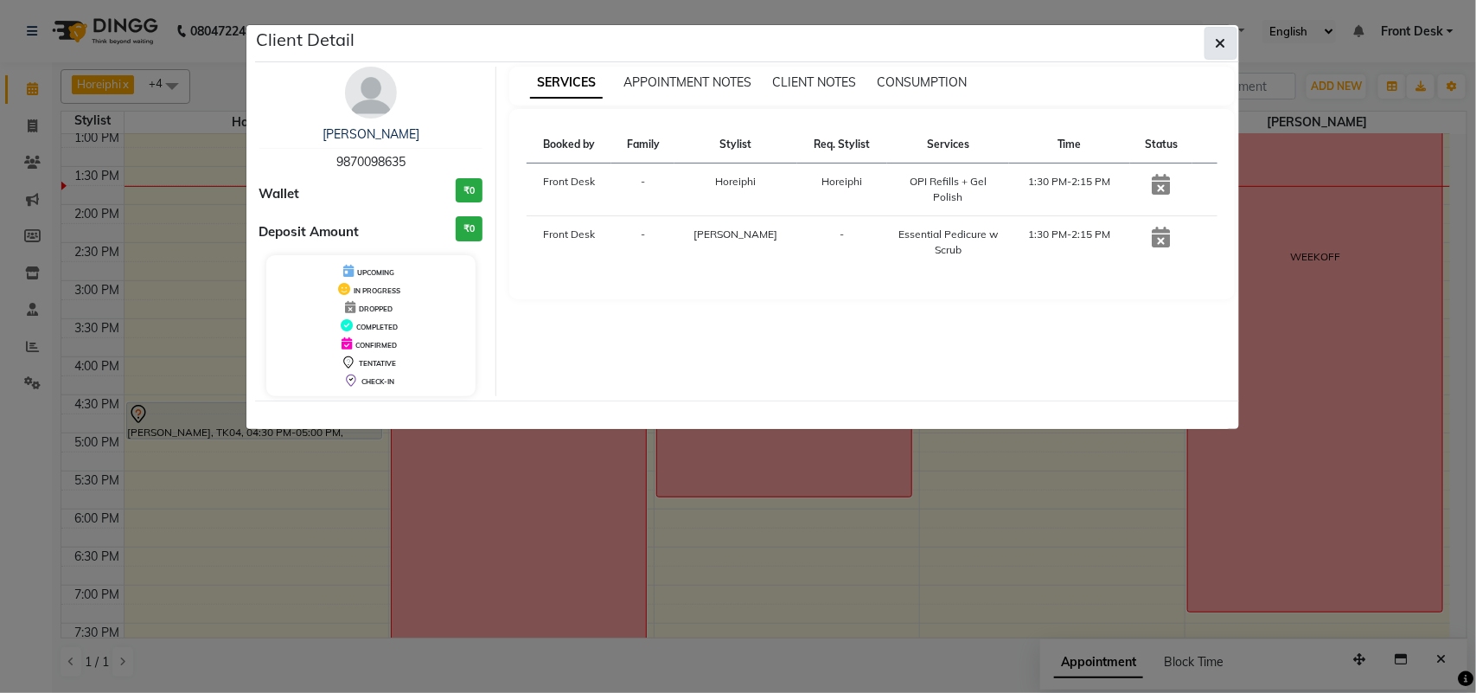
click at [1218, 35] on span "button" at bounding box center [1221, 43] width 10 height 17
